Goal: Task Accomplishment & Management: Manage account settings

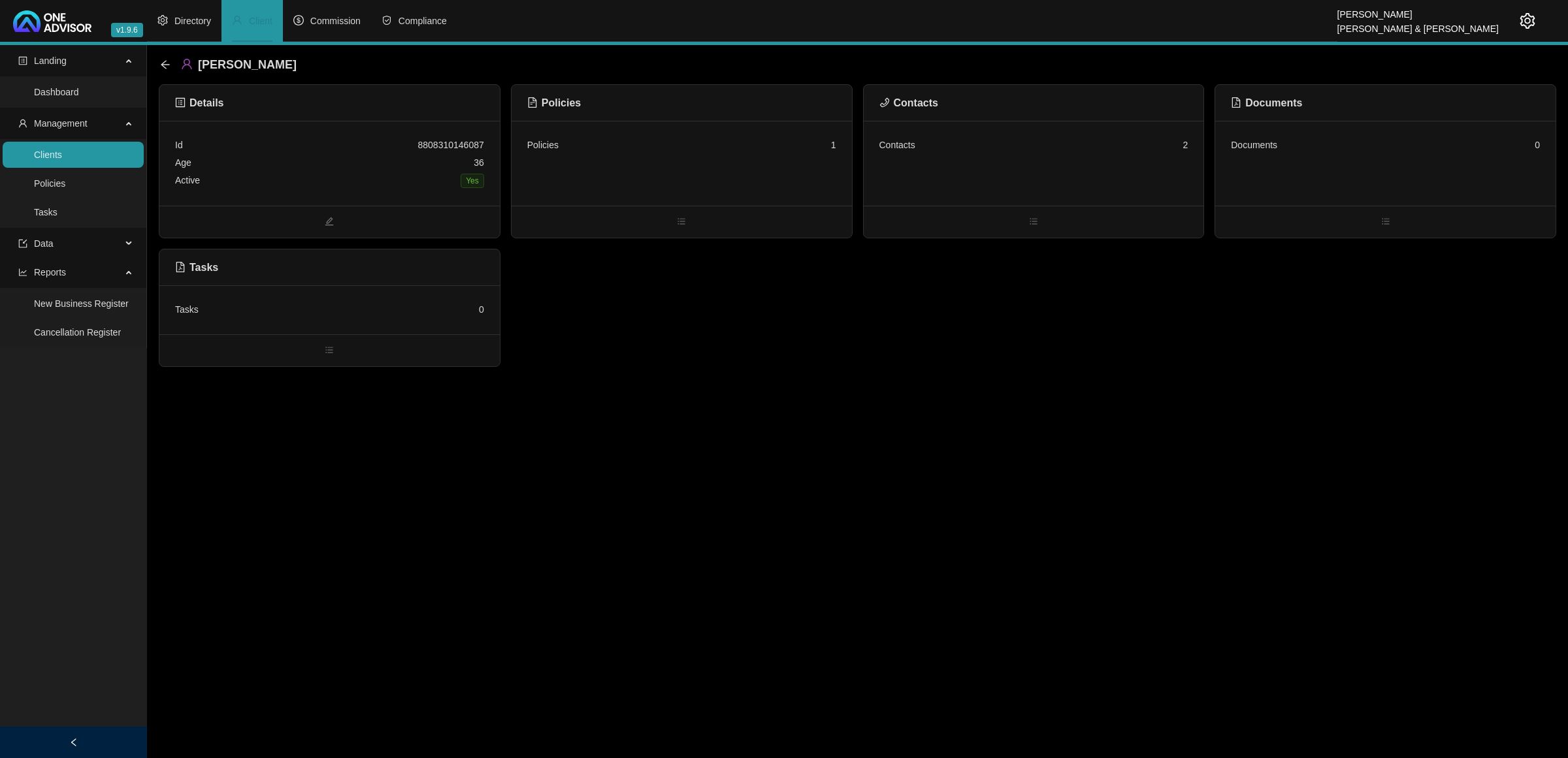
click at [62, 154] on link "Clients" at bounding box center [48, 154] width 28 height 10
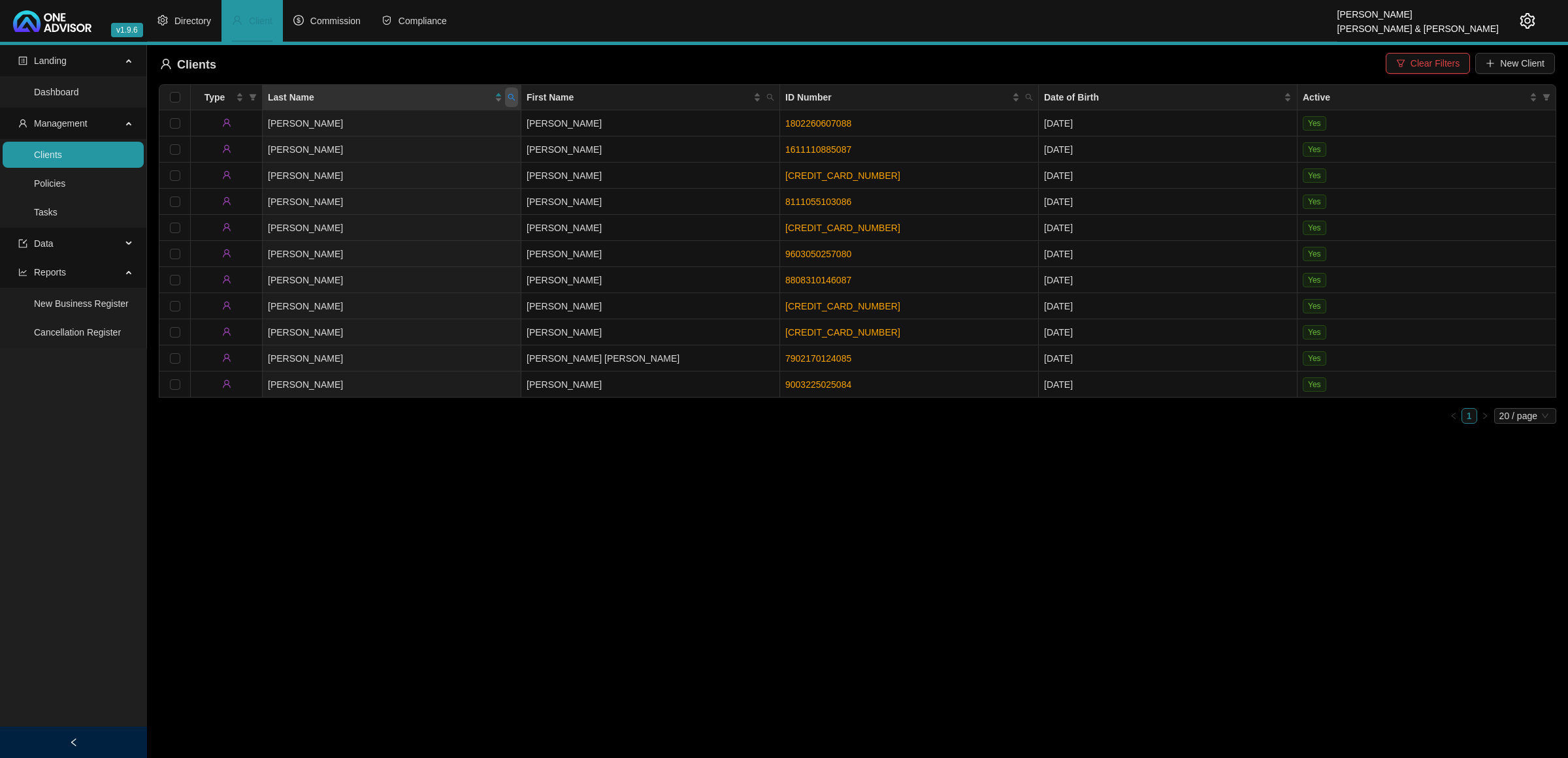
click at [506, 96] on span at bounding box center [512, 97] width 13 height 20
type input "[PERSON_NAME]"
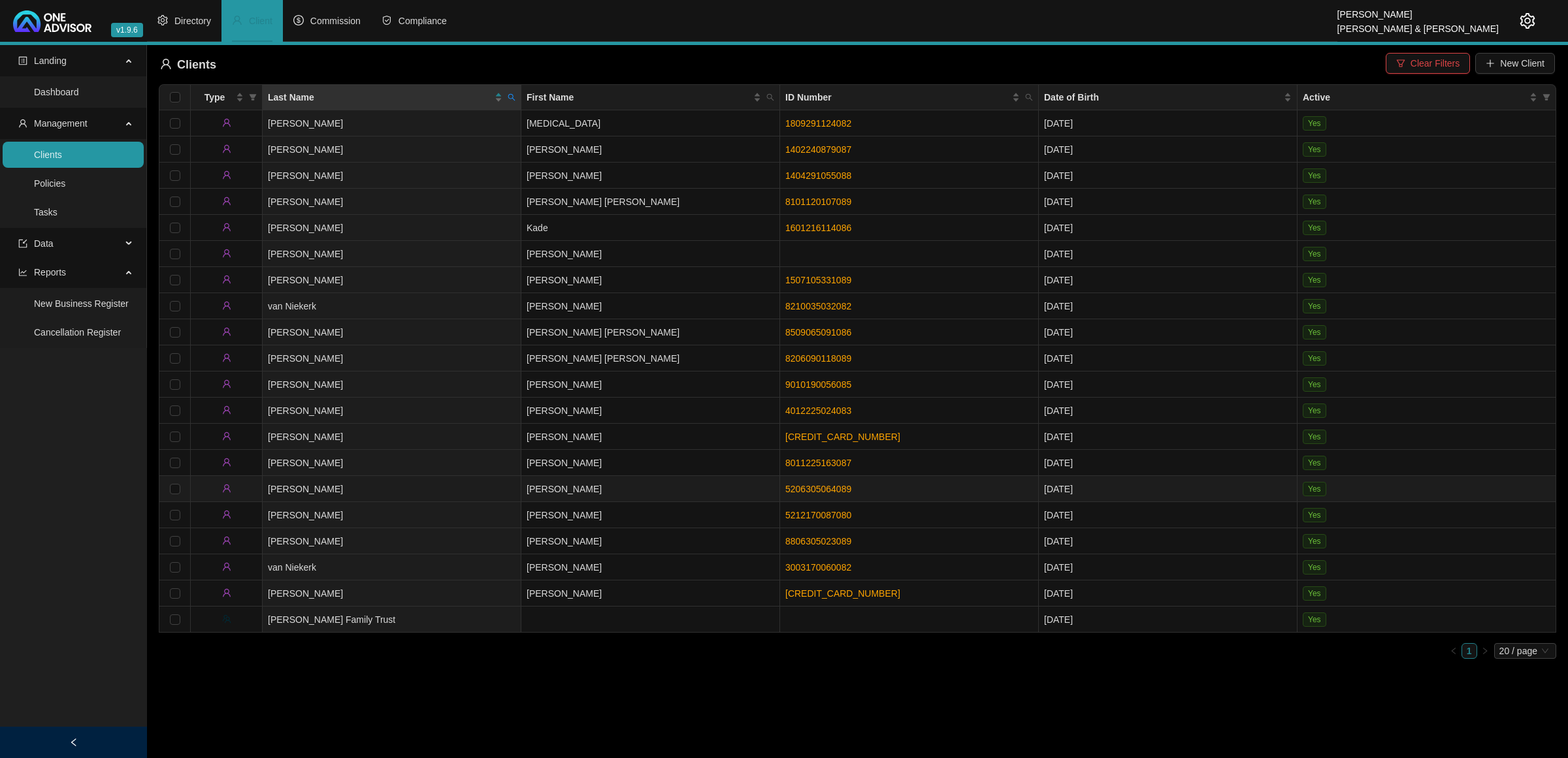
click at [661, 490] on td "[PERSON_NAME]" at bounding box center [651, 488] width 259 height 26
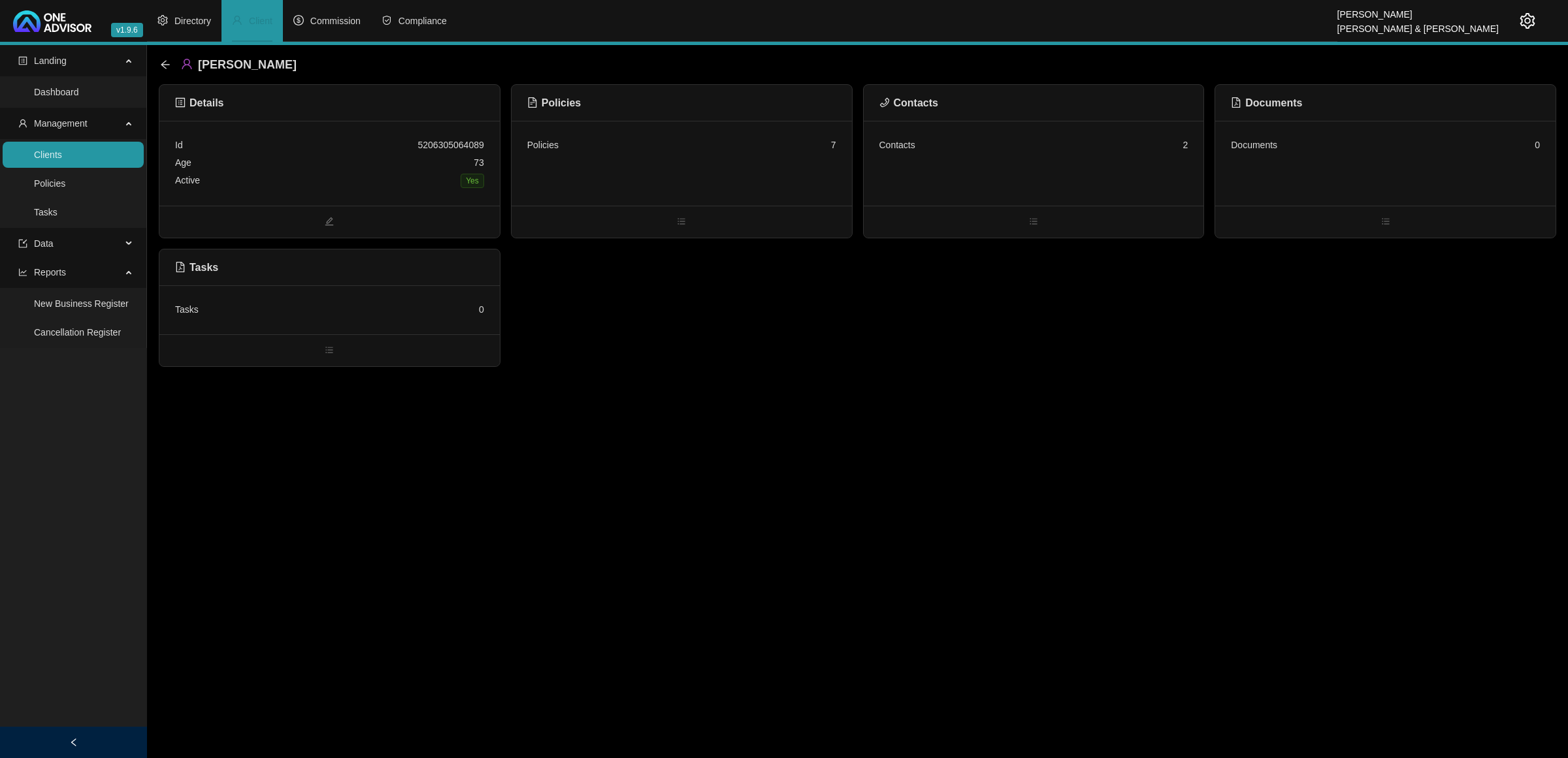
click at [998, 170] on div "Contacts 2" at bounding box center [1034, 163] width 340 height 85
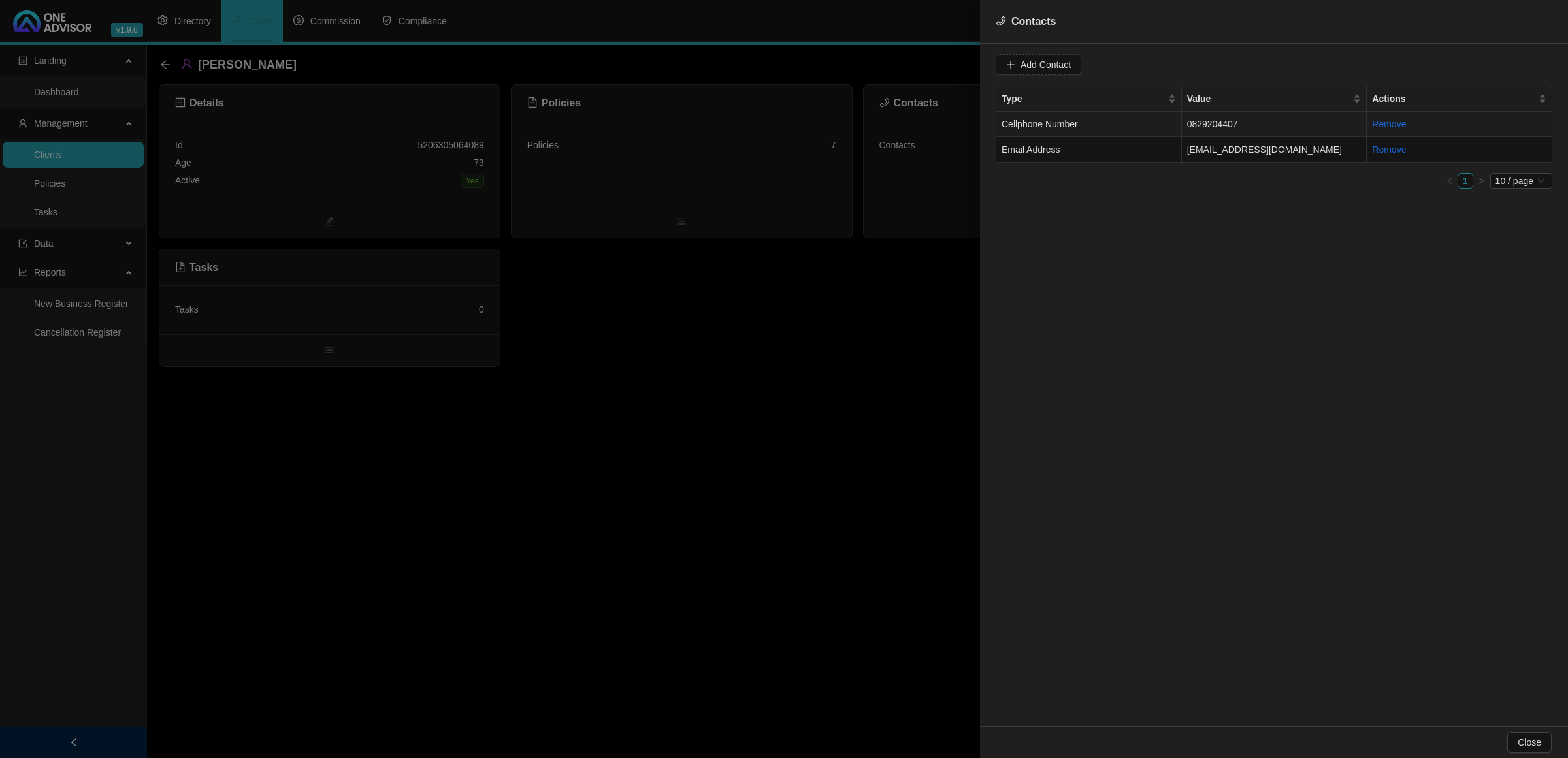
click at [1183, 125] on td "0829204407" at bounding box center [1274, 124] width 185 height 25
click at [1212, 66] on span "Cellphone Number" at bounding box center [1246, 65] width 82 height 20
click at [1217, 131] on div "Primary Cellphone Number" at bounding box center [1233, 132] width 77 height 15
click at [1405, 57] on span "Update Contact" at bounding box center [1402, 64] width 64 height 15
click at [1236, 148] on td "[EMAIL_ADDRESS][DOMAIN_NAME]" at bounding box center [1274, 150] width 185 height 25
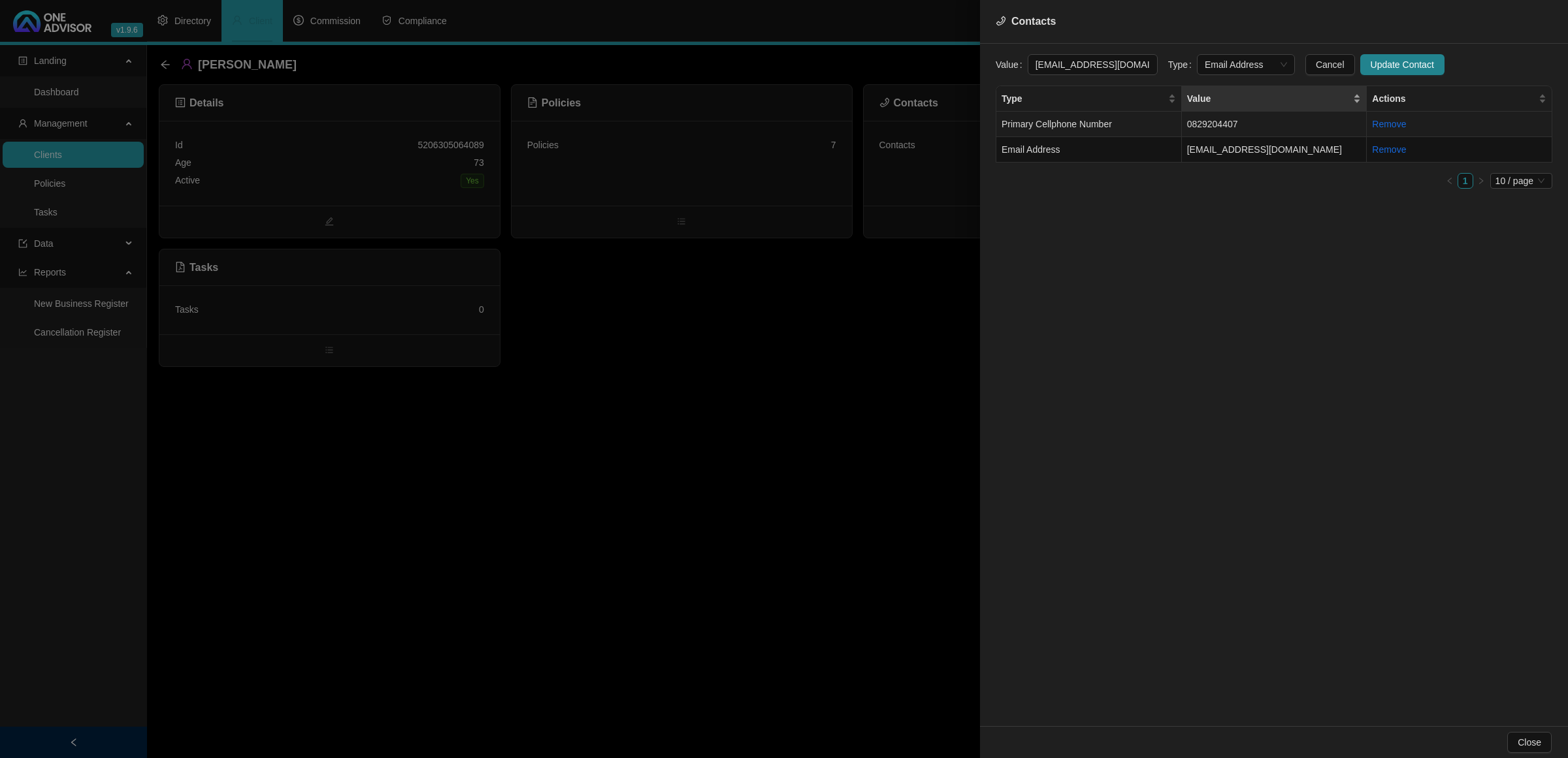
scroll to position [0, 10]
click at [1214, 65] on span "Email Address" at bounding box center [1246, 65] width 82 height 20
click at [1230, 146] on div "Primary Email Address" at bounding box center [1233, 153] width 77 height 15
click at [1371, 68] on span "Update Contact" at bounding box center [1402, 64] width 64 height 15
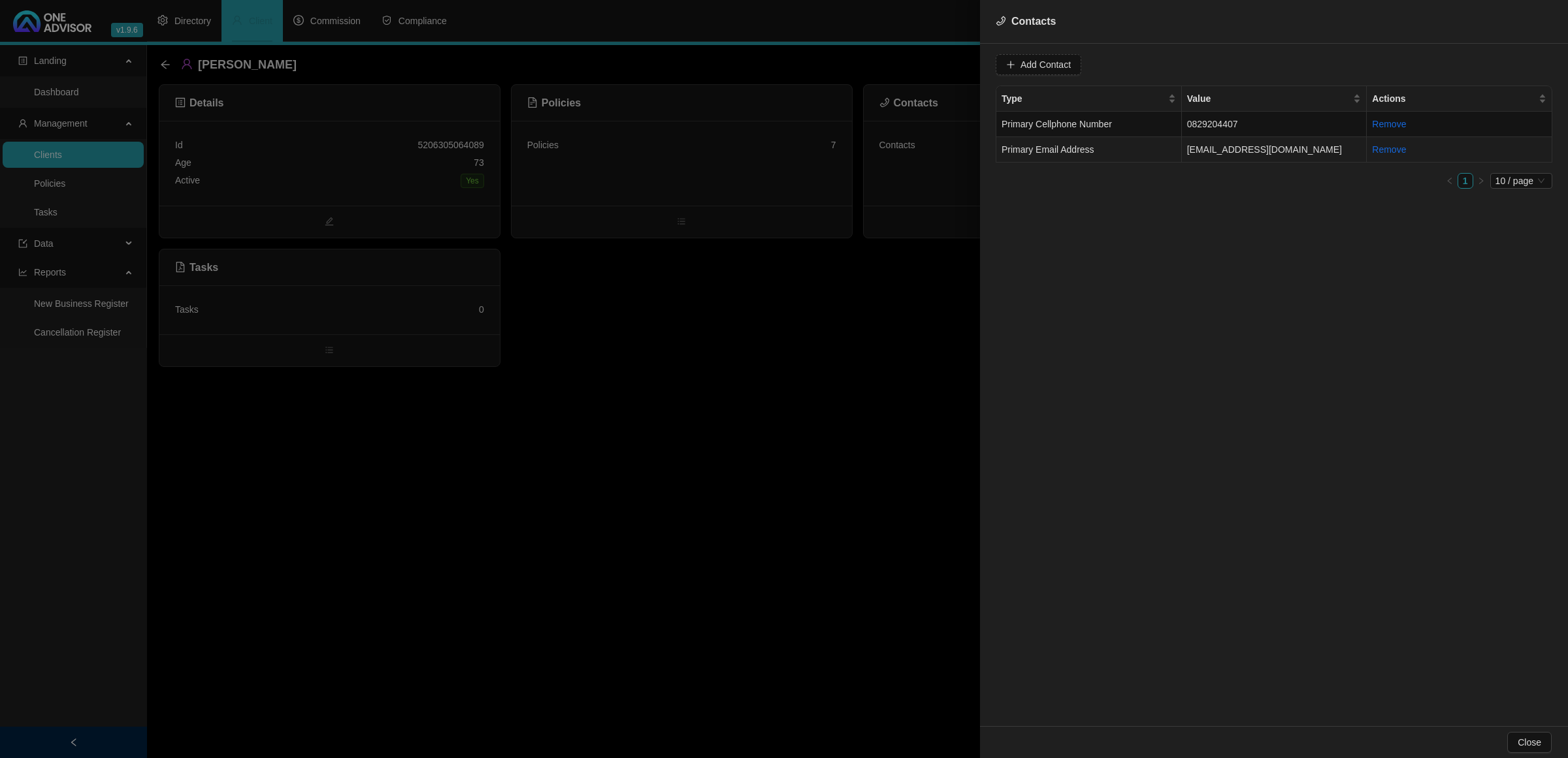
click at [1213, 152] on td "[EMAIL_ADDRESS][DOMAIN_NAME]" at bounding box center [1274, 150] width 185 height 25
drag, startPoint x: 1139, startPoint y: 63, endPoint x: 755, endPoint y: 27, distance: 385.7
click at [755, 27] on div "Contacts Value [EMAIL_ADDRESS][DOMAIN_NAME] Type Primary Email Address Cancel U…" at bounding box center [784, 379] width 1568 height 758
